Goal: Information Seeking & Learning: Learn about a topic

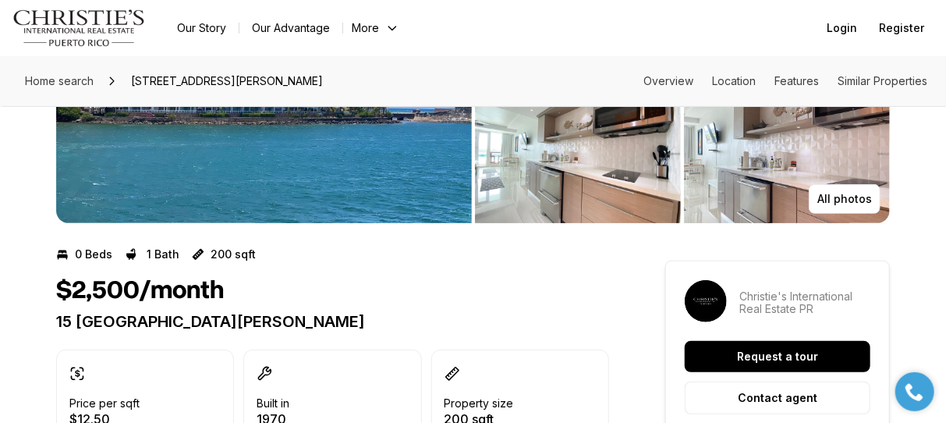
scroll to position [78, 0]
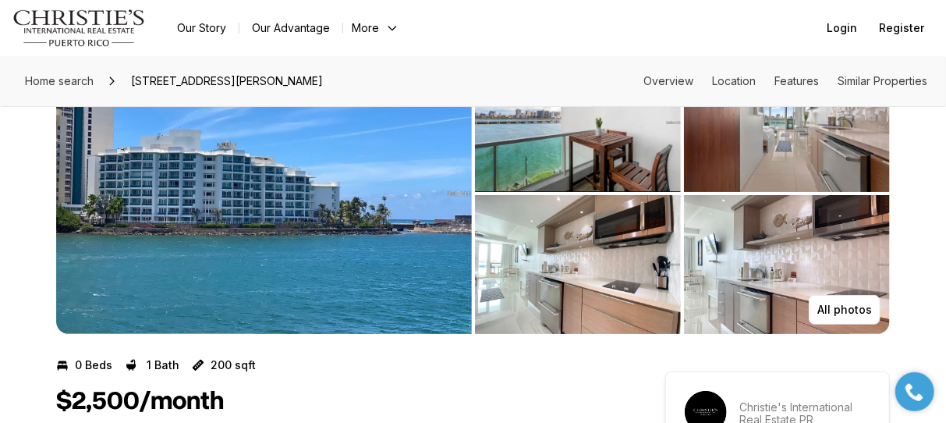
click at [576, 139] on img "View image gallery" at bounding box center [578, 122] width 206 height 139
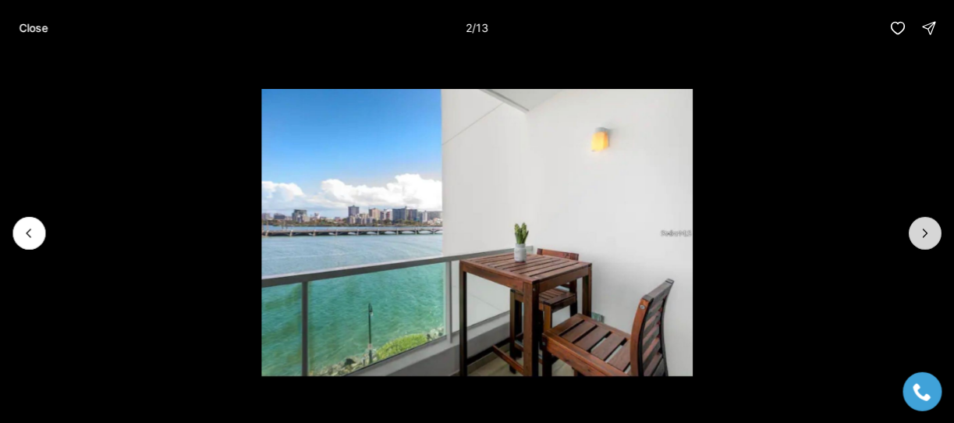
click at [927, 236] on icon "Next slide" at bounding box center [926, 234] width 16 height 16
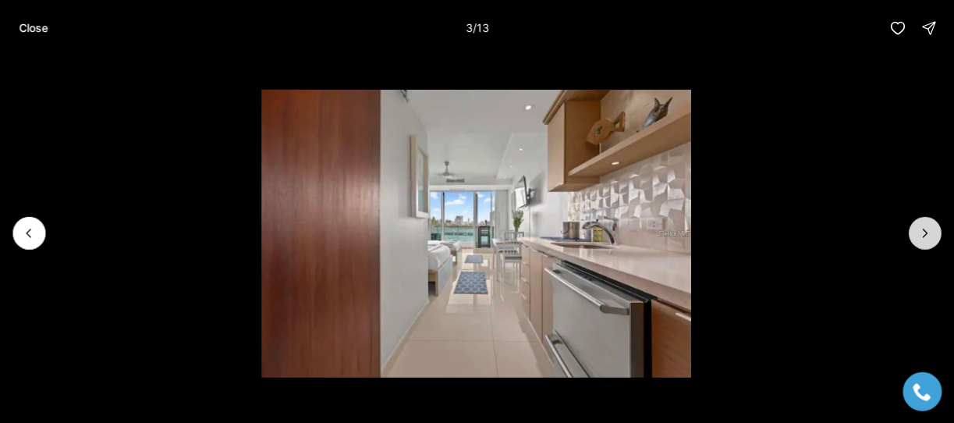
click at [927, 236] on icon "Next slide" at bounding box center [926, 234] width 16 height 16
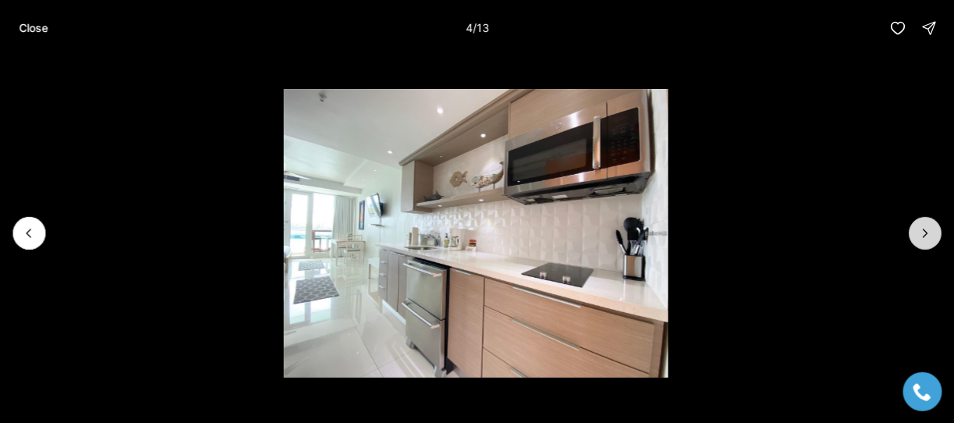
click at [927, 236] on icon "Next slide" at bounding box center [926, 234] width 16 height 16
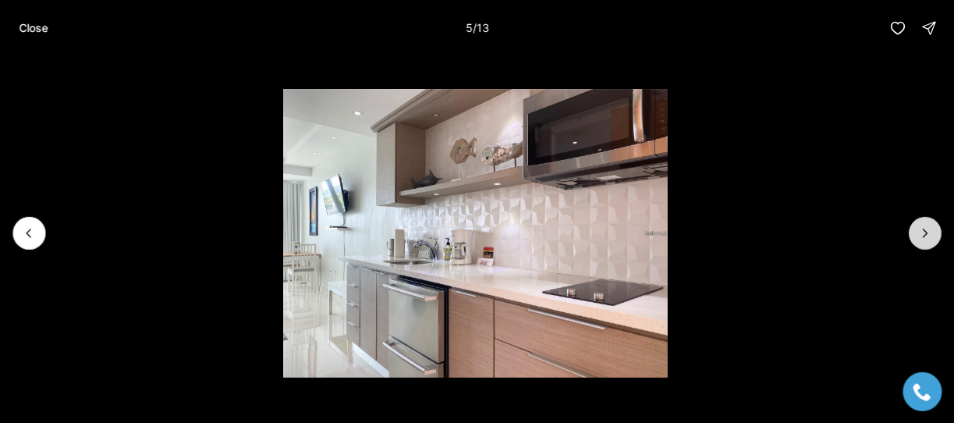
click at [927, 236] on icon "Next slide" at bounding box center [926, 234] width 16 height 16
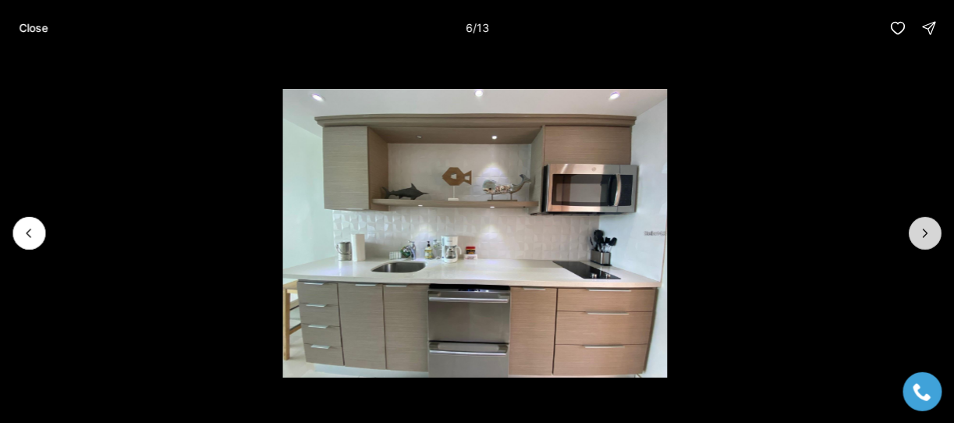
click at [927, 236] on icon "Next slide" at bounding box center [926, 234] width 16 height 16
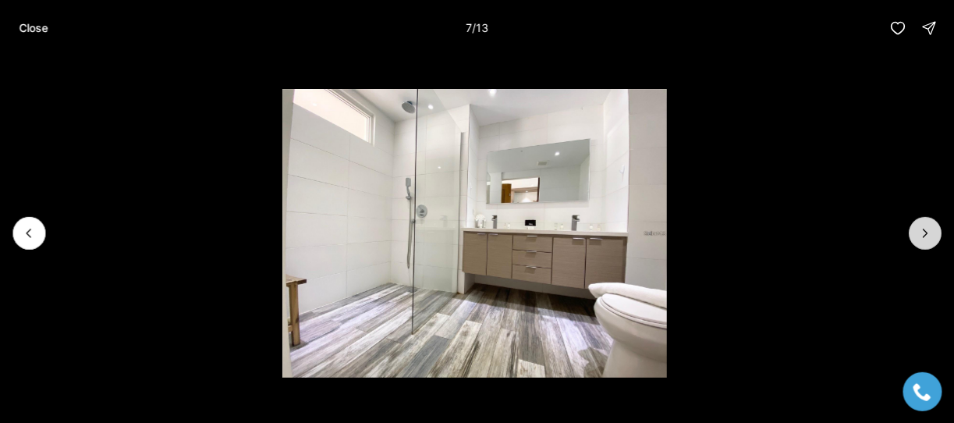
click at [927, 236] on icon "Next slide" at bounding box center [926, 234] width 16 height 16
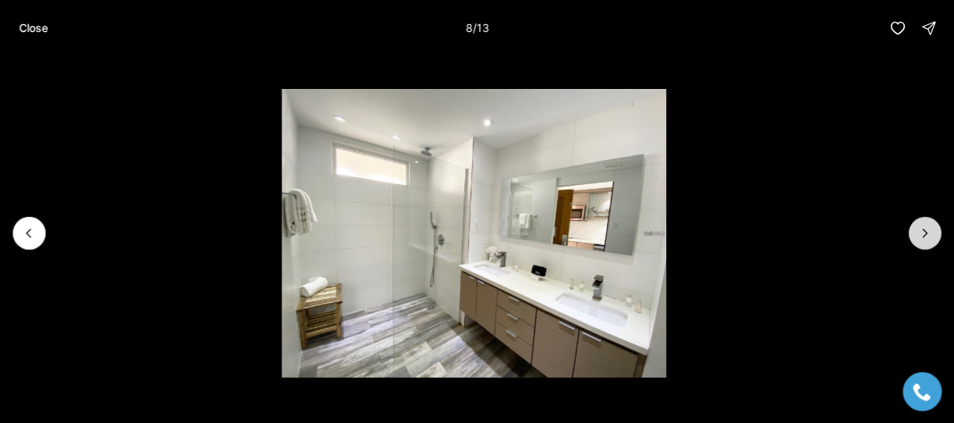
click at [927, 236] on icon "Next slide" at bounding box center [926, 234] width 16 height 16
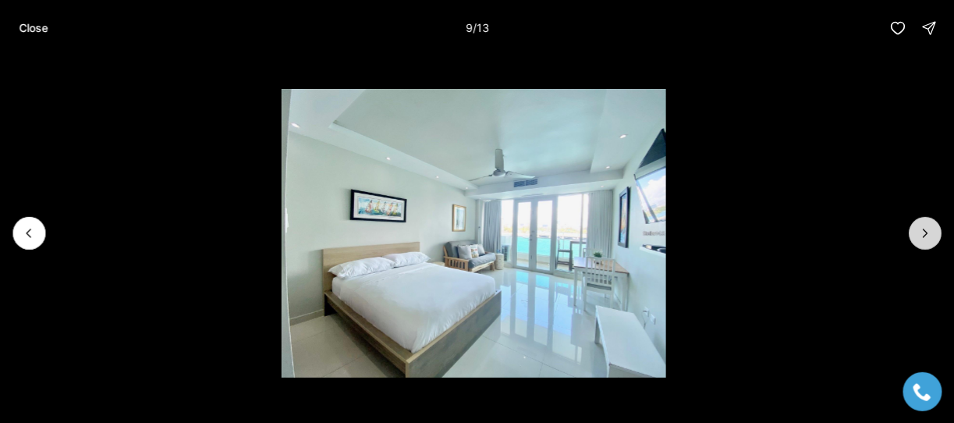
click at [927, 236] on icon "Next slide" at bounding box center [926, 234] width 16 height 16
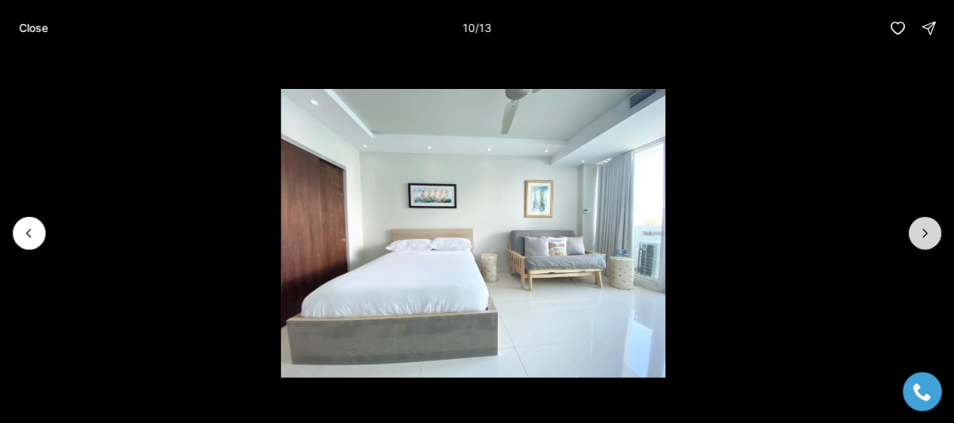
click at [927, 236] on icon "Next slide" at bounding box center [926, 234] width 16 height 16
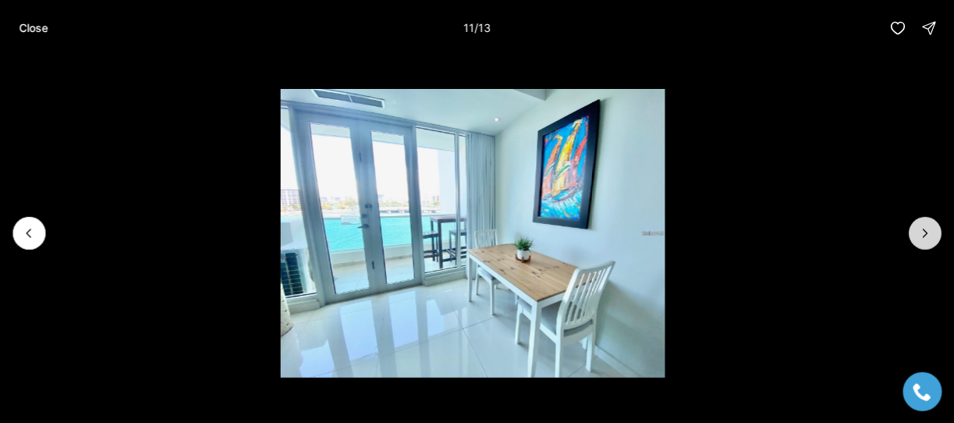
click at [927, 236] on icon "Next slide" at bounding box center [926, 234] width 16 height 16
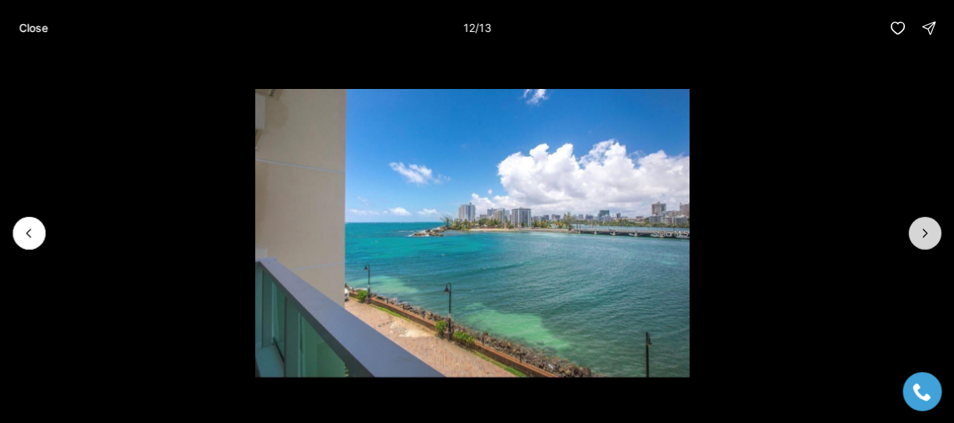
click at [927, 236] on icon "Next slide" at bounding box center [926, 234] width 16 height 16
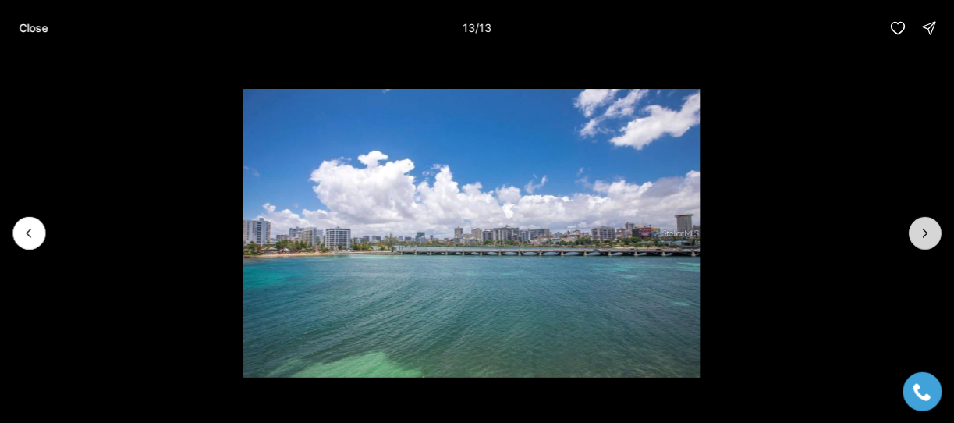
click at [927, 236] on div at bounding box center [925, 233] width 33 height 33
click at [31, 30] on p "Close" at bounding box center [33, 28] width 29 height 12
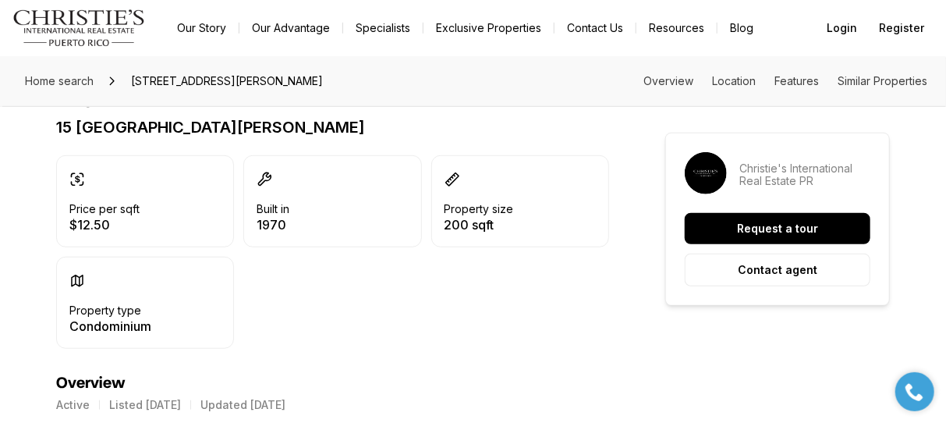
scroll to position [389, 0]
